Goal: Task Accomplishment & Management: Manage account settings

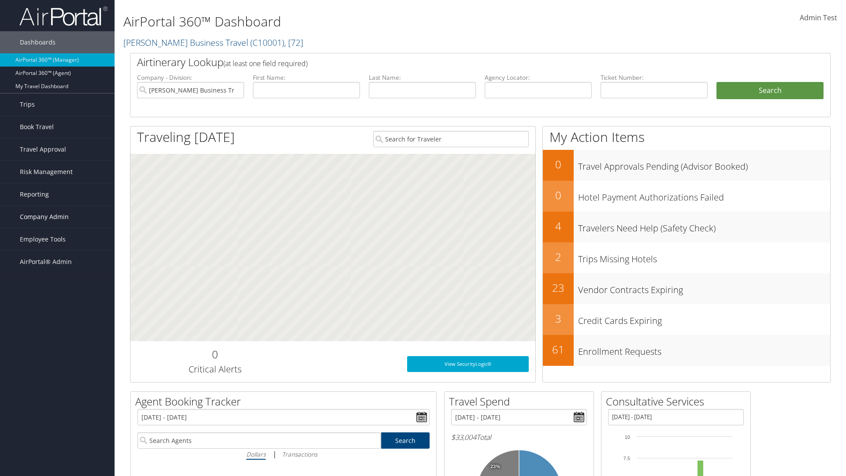
click at [57, 217] on span "Company Admin" at bounding box center [44, 217] width 49 height 22
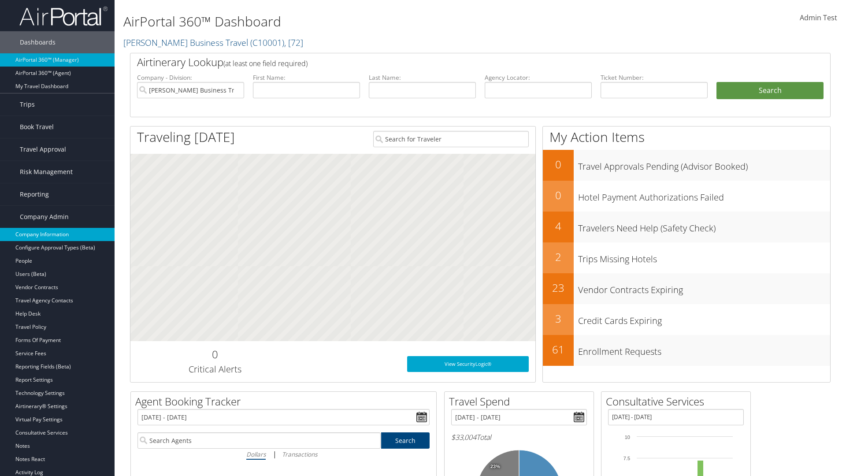
click at [57, 234] on link "Company Information" at bounding box center [57, 234] width 115 height 13
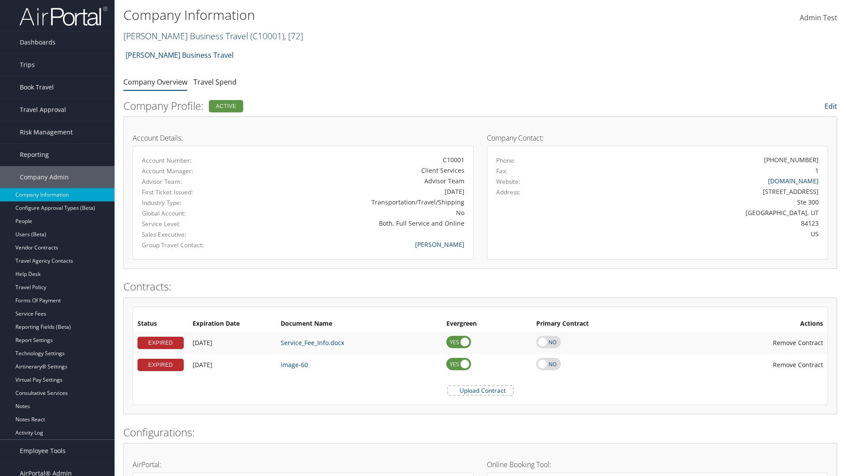
click at [182, 36] on link "[PERSON_NAME] Business Travel ( C10001 ) , [ 72 ]" at bounding box center [213, 36] width 180 height 12
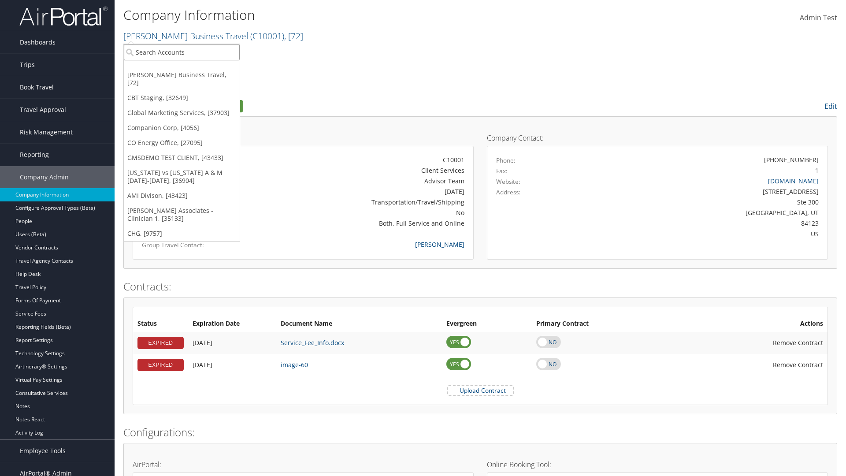
click at [182, 52] on input "search" at bounding box center [182, 52] width 116 height 16
type input "CBTSTG"
click at [182, 68] on div "CBT Staging (CBTSTG), [32649]" at bounding box center [182, 68] width 126 height 8
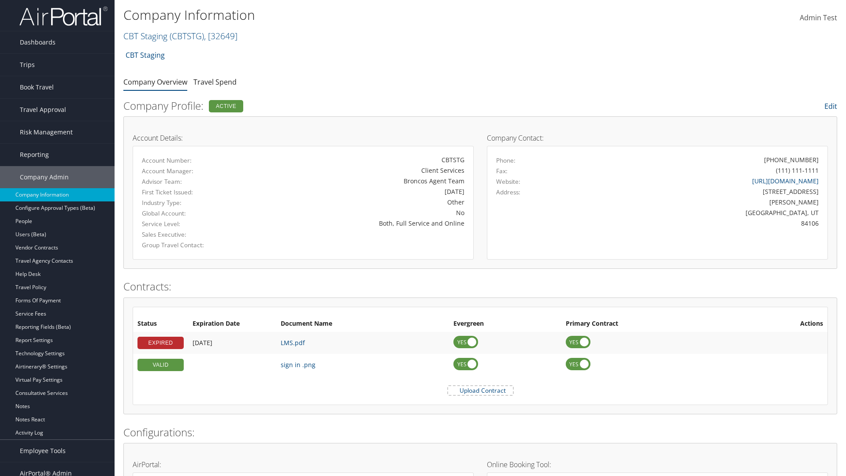
scroll to position [419, 0]
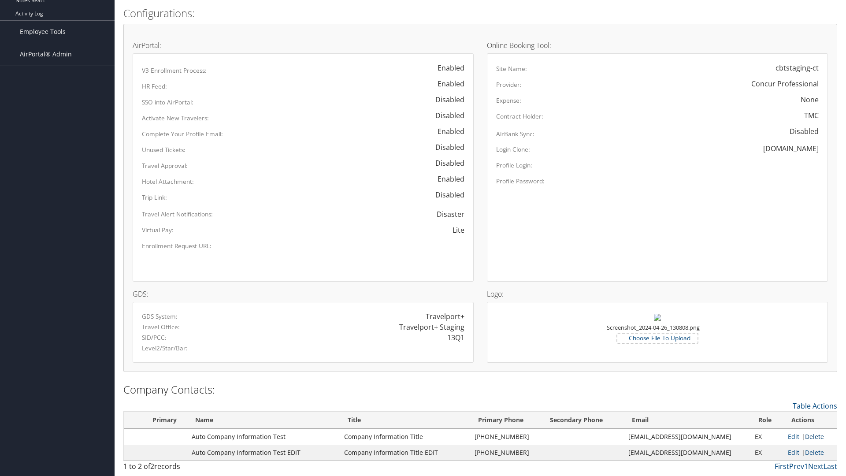
click at [811, 436] on link "Delete" at bounding box center [814, 436] width 19 height 8
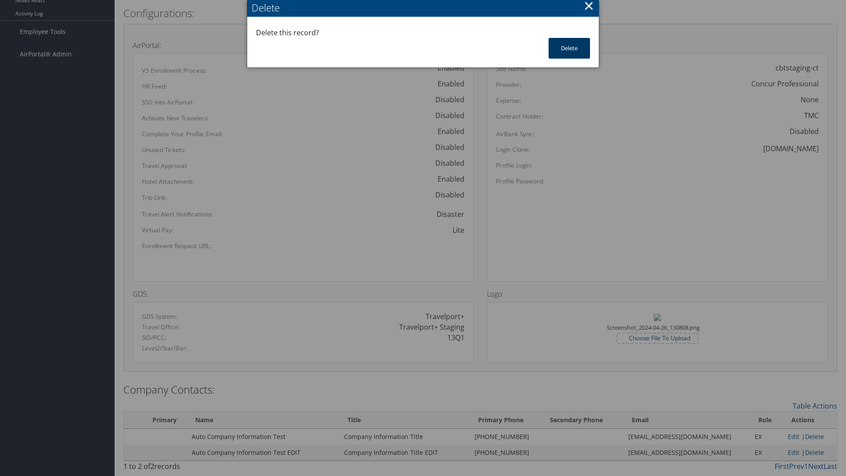
click at [569, 48] on button "Delete" at bounding box center [569, 48] width 41 height 21
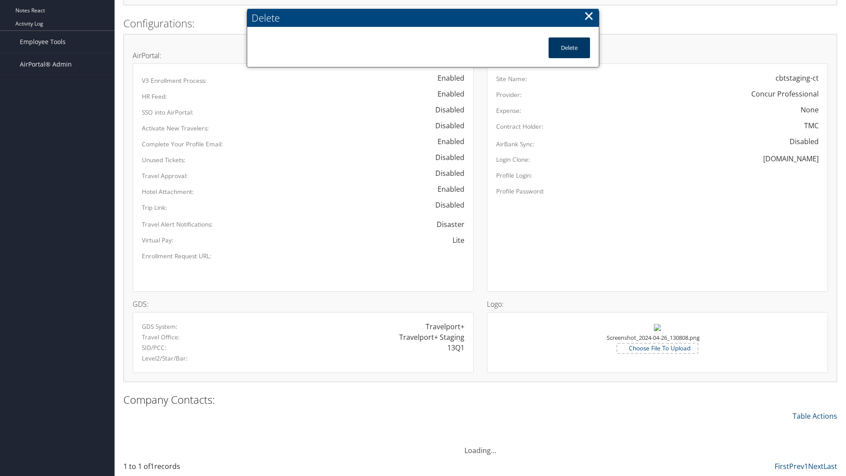
scroll to position [409, 0]
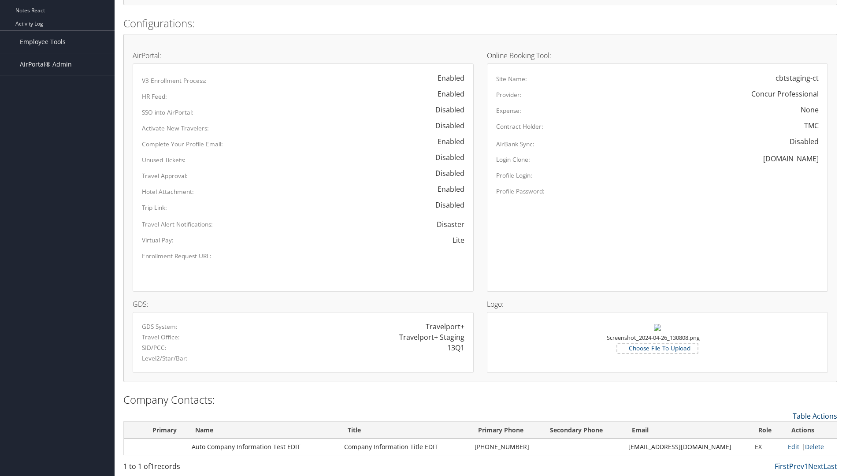
click at [815, 416] on link "Table Actions" at bounding box center [815, 416] width 45 height 10
click at [779, 429] on link "New Contact" at bounding box center [779, 429] width 116 height 15
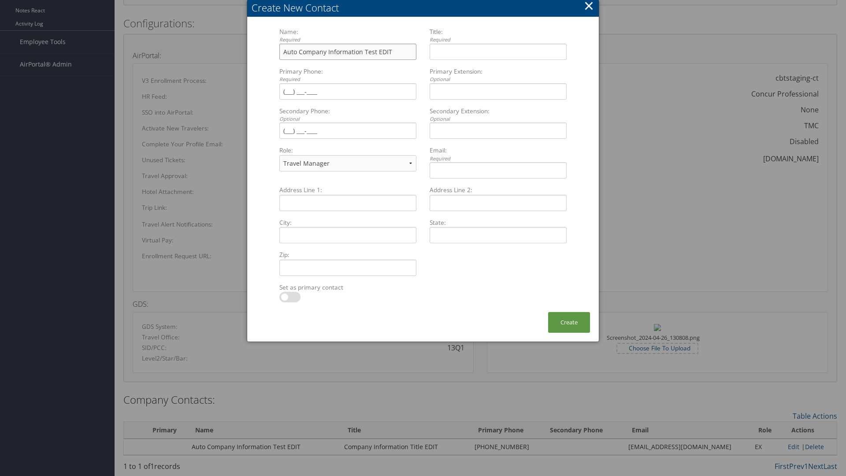
type input "Auto Company Information Test EDIT"
type input "Company Information Title EDIT"
type input "[PHONE_NUMBER]"
select select "EX"
type input "[PHONE_NUMBER]"
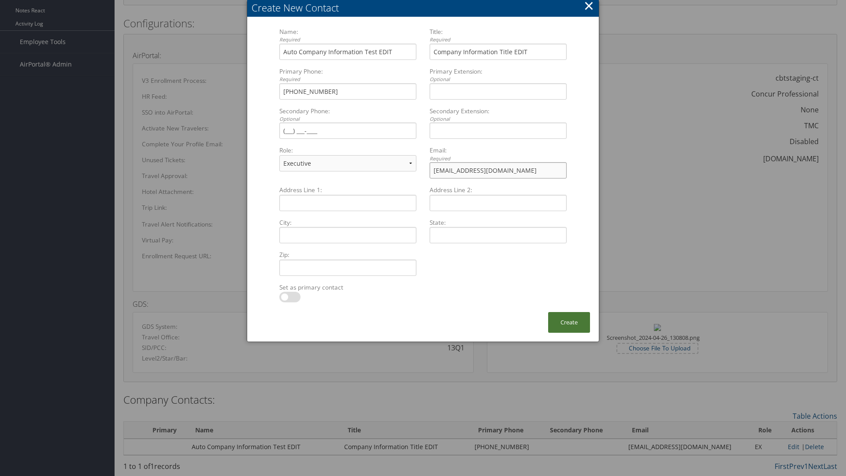
type input "[EMAIL_ADDRESS][DOMAIN_NAME]"
click at [569, 322] on button "Create" at bounding box center [569, 322] width 42 height 21
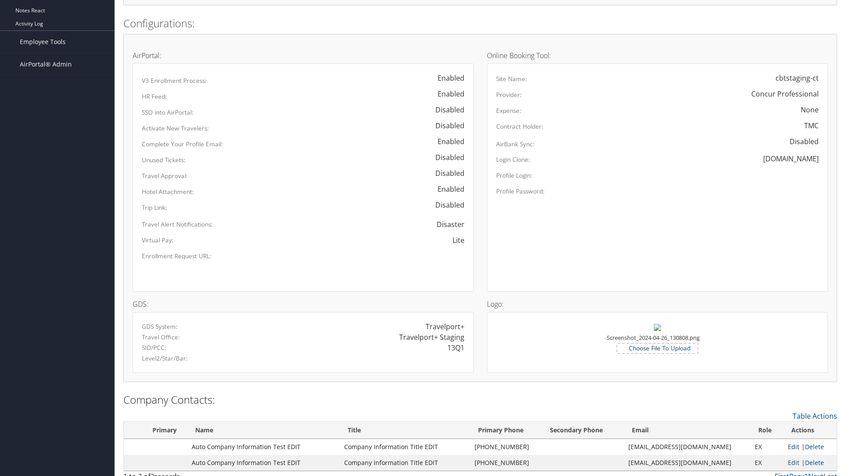
click at [788, 446] on link "Edit" at bounding box center [793, 446] width 11 height 8
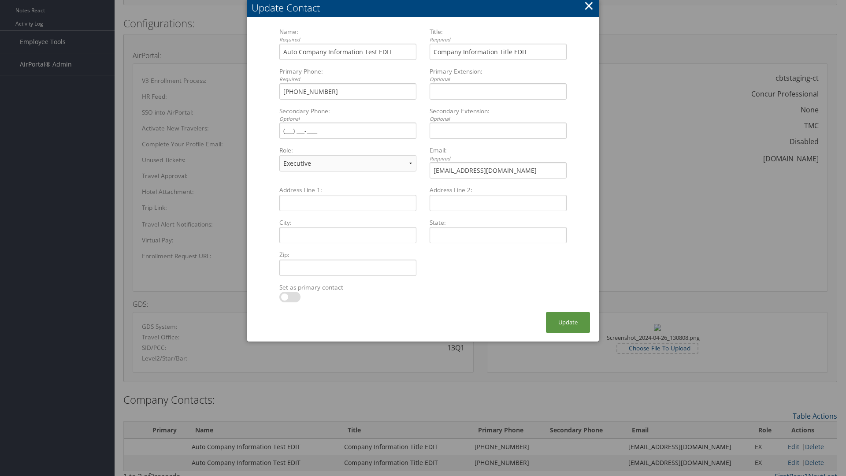
select select "FA"
click at [568, 322] on button "Update" at bounding box center [568, 322] width 44 height 21
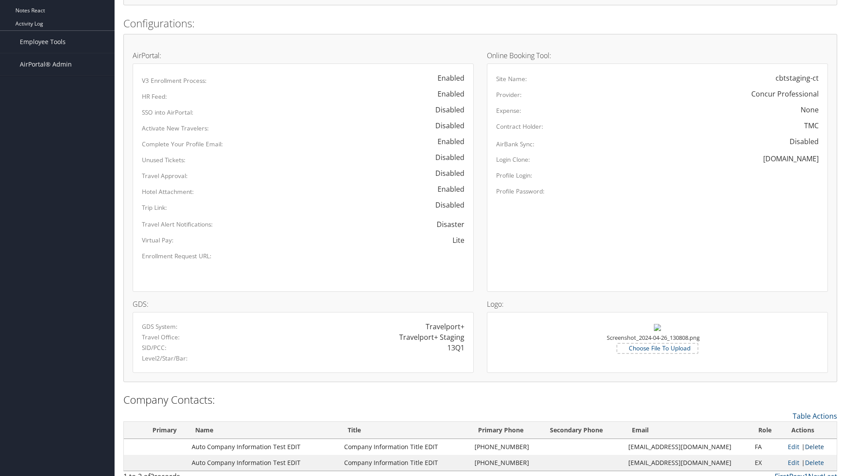
click at [811, 446] on link "Delete" at bounding box center [814, 446] width 19 height 8
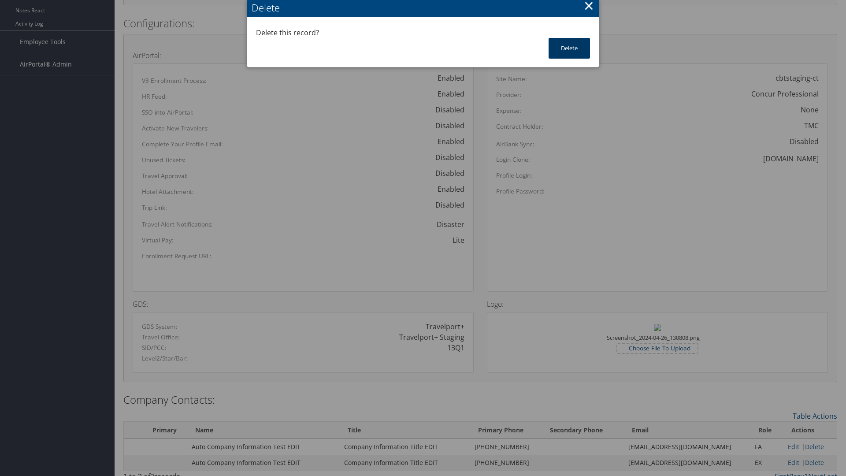
click at [569, 48] on button "Delete" at bounding box center [569, 48] width 41 height 21
